Goal: Task Accomplishment & Management: Manage account settings

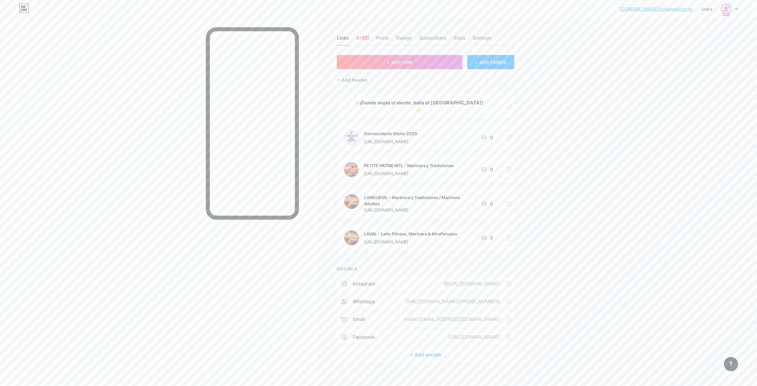
click at [729, 12] on img at bounding box center [726, 8] width 9 height 9
click at [699, 39] on div "[DOMAIN_NAME]/brisasdelnorte" at bounding box center [705, 41] width 46 height 5
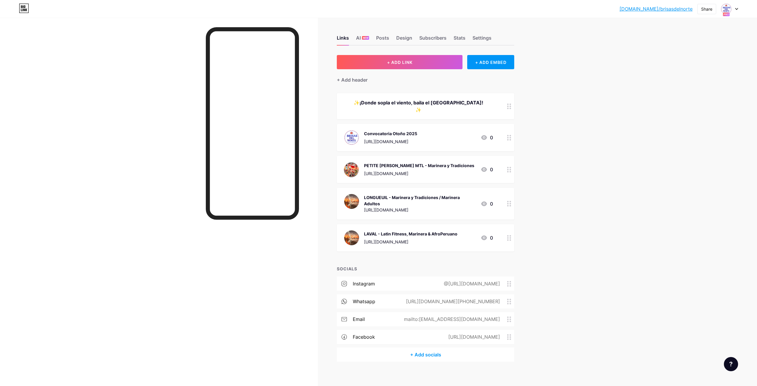
click at [737, 8] on icon at bounding box center [736, 9] width 3 height 2
click at [686, 66] on link "Account settings" at bounding box center [701, 67] width 73 height 16
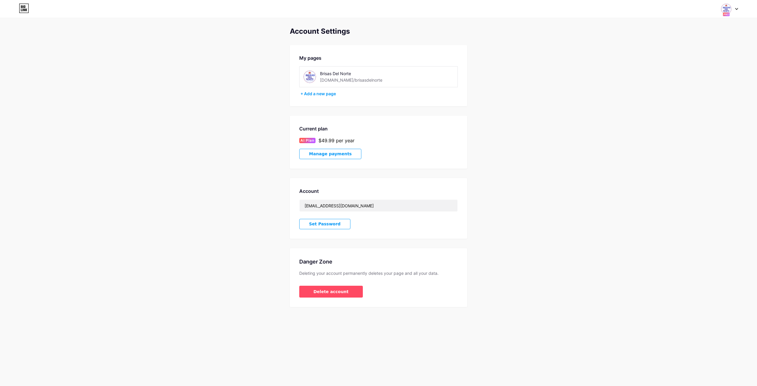
click at [22, 11] on icon at bounding box center [24, 8] width 10 height 9
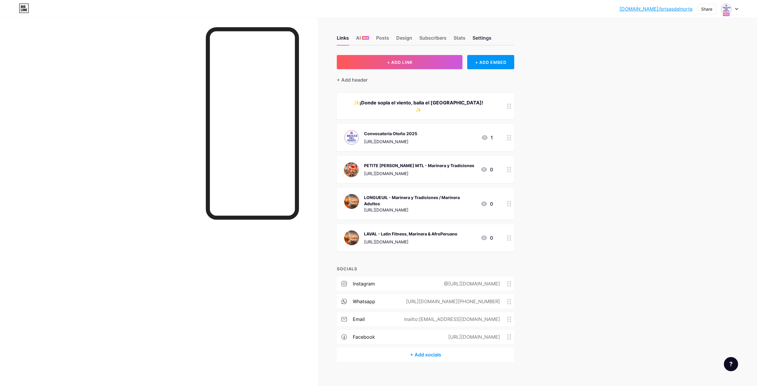
click at [488, 37] on div "Settings" at bounding box center [482, 39] width 19 height 11
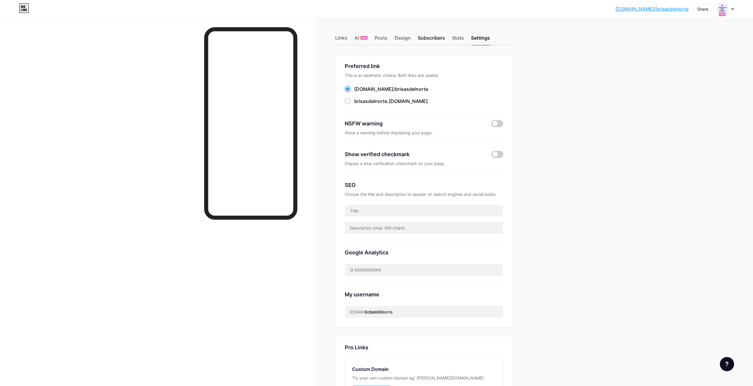
click at [423, 38] on div "Subscribers" at bounding box center [431, 39] width 27 height 11
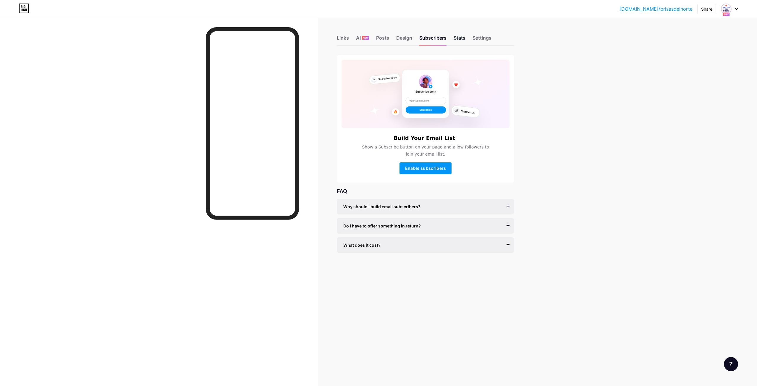
click at [456, 39] on div "Stats" at bounding box center [460, 39] width 12 height 11
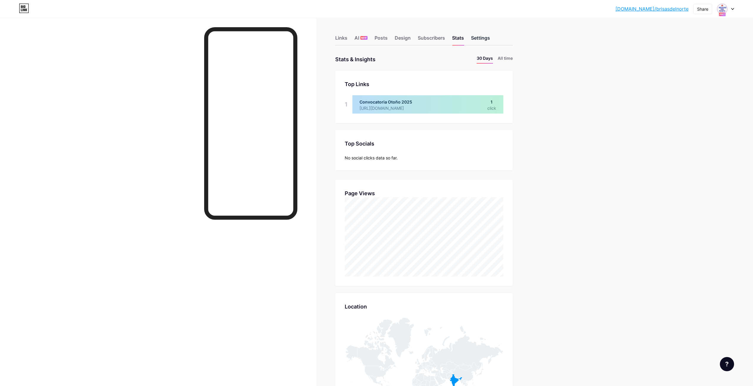
click at [488, 38] on div "Settings" at bounding box center [480, 39] width 19 height 11
